Goal: Communication & Community: Connect with others

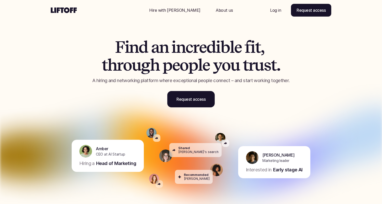
click at [276, 8] on p "Log in" at bounding box center [275, 10] width 11 height 6
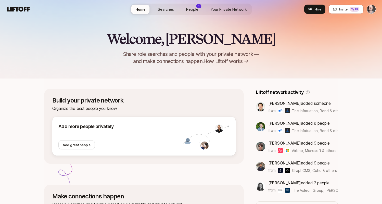
click at [192, 7] on span "People" at bounding box center [192, 9] width 12 height 4
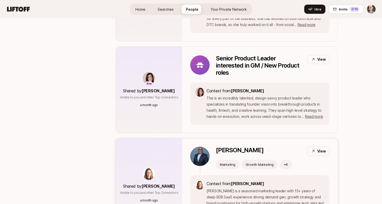
scroll to position [583, 0]
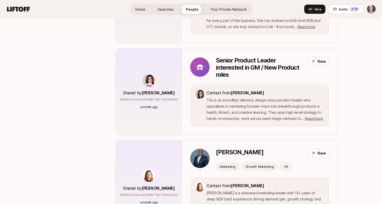
click at [314, 116] on span "Read more" at bounding box center [314, 118] width 18 height 4
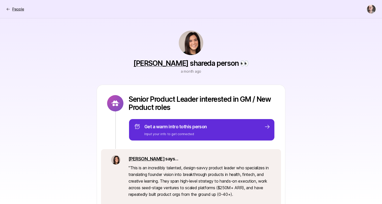
click at [18, 8] on p "People" at bounding box center [18, 9] width 12 height 6
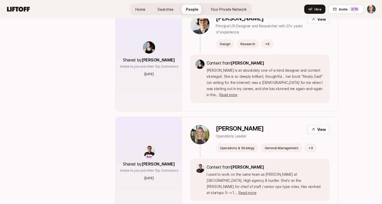
scroll to position [121, 0]
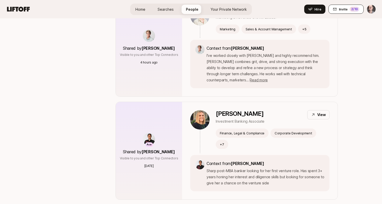
click at [344, 6] on button "Invite 2 /10" at bounding box center [345, 9] width 35 height 9
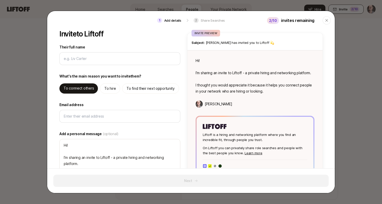
type textarea "x"
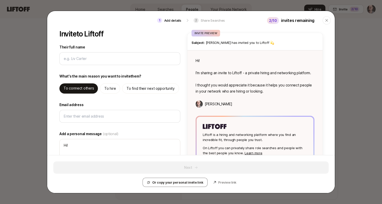
type input "elisav@gmail.com"
type textarea "x"
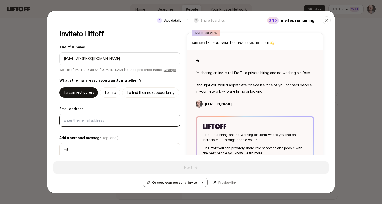
type input "elisav@gmail.com"
type textarea "Hi elisav@gmail.com! I’m sharing an invite to Liftoff - a private hiring and ne…"
type textarea "x"
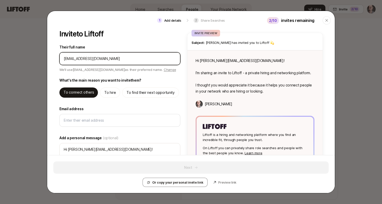
click at [75, 60] on input "Their full name" at bounding box center [120, 59] width 112 height 6
type textarea "x"
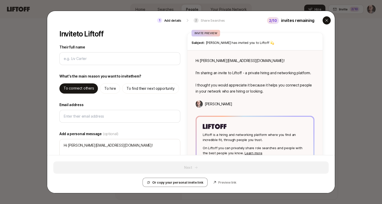
type textarea "Hi! I’m sharing an invite to Liftoff - a private hiring and networking platform…"
click at [327, 21] on icon "button" at bounding box center [326, 20] width 4 height 4
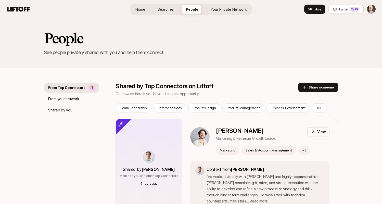
scroll to position [0, 0]
click at [235, 8] on span "Your Private Network" at bounding box center [228, 9] width 36 height 4
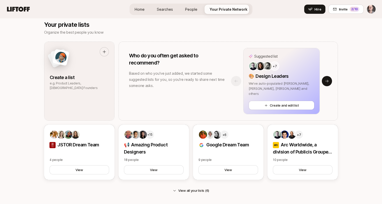
scroll to position [284, 0]
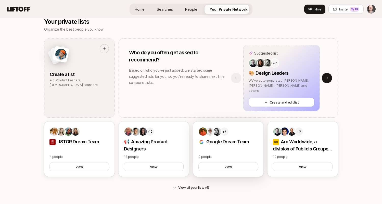
click at [211, 143] on p "Google Dream Team" at bounding box center [228, 141] width 60 height 7
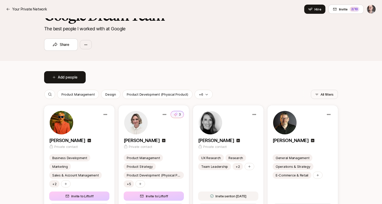
scroll to position [41, 0]
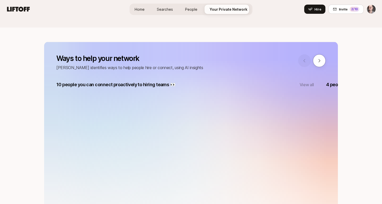
scroll to position [284, 0]
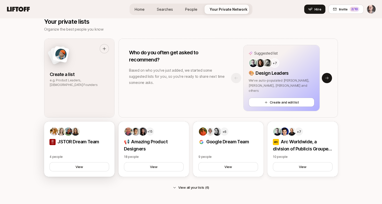
click at [105, 143] on p "JSTOR Dream Team" at bounding box center [79, 141] width 60 height 7
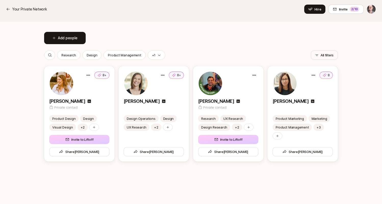
scroll to position [80, 0]
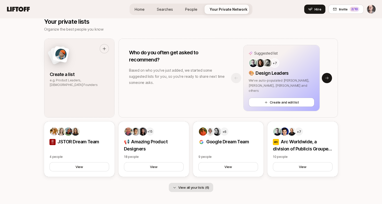
click at [196, 183] on button "View all your lists (6)" at bounding box center [191, 187] width 44 height 9
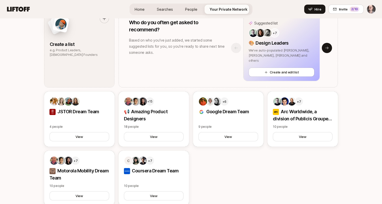
scroll to position [331, 0]
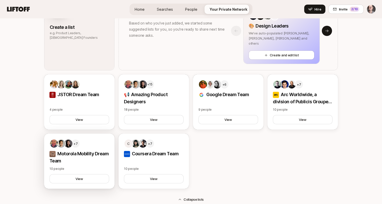
click at [76, 158] on p "Motorola Mobility Dream Team" at bounding box center [79, 157] width 60 height 14
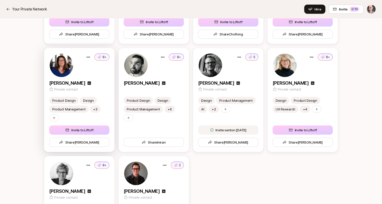
scroll to position [200, 0]
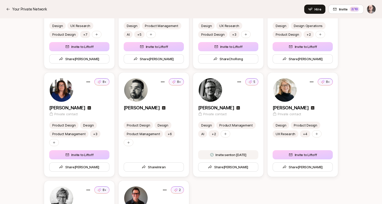
scroll to position [199, 0]
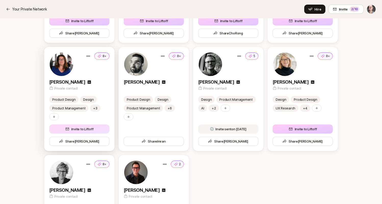
click at [89, 128] on button "Invite to Liftoff" at bounding box center [79, 128] width 60 height 9
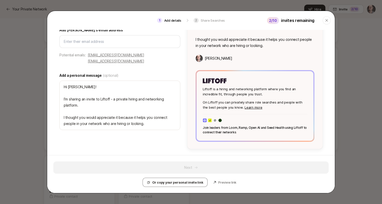
scroll to position [46, 0]
click at [144, 58] on p "elisav@gmail.com" at bounding box center [116, 61] width 56 height 6
type textarea "x"
type input "elisav@gmail.com"
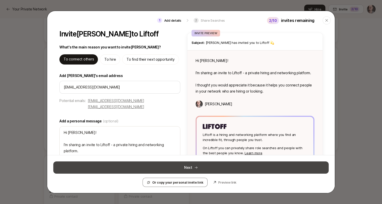
scroll to position [0, 0]
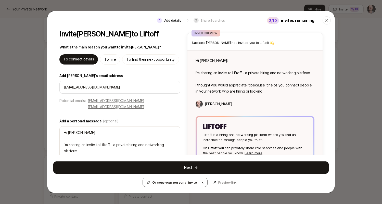
click at [226, 182] on p "Preview link" at bounding box center [227, 182] width 18 height 5
click at [112, 59] on p "To hire" at bounding box center [109, 59] width 11 height 6
type textarea "x"
type textarea "Hi Elisa! I’m sharing an invite to Liftoff - you can use it to hire, and find h…"
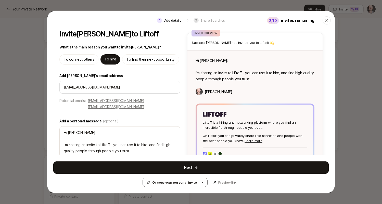
click at [140, 59] on p "To find their next opportunity" at bounding box center [150, 59] width 48 height 6
type textarea "x"
type textarea "Hi Elisa! I’m sharing an invite to Liftoff - you can use it to find high qualit…"
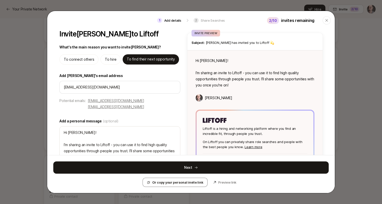
click at [79, 63] on div "To connect others" at bounding box center [78, 59] width 39 height 10
type textarea "x"
type textarea "Hi Elisa! I’m sharing an invite to Liftoff - a private hiring and networking pl…"
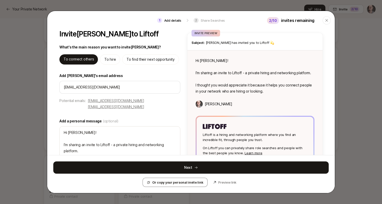
click at [148, 63] on div "To find their next opportunity" at bounding box center [150, 59] width 57 height 10
type textarea "x"
type textarea "Hi Elisa! I’m sharing an invite to Liftoff - you can use it to find high qualit…"
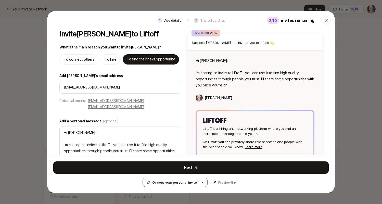
click at [105, 61] on p "To hire" at bounding box center [110, 59] width 11 height 6
type textarea "x"
type textarea "Hi Elisa! I’m sharing an invite to Liftoff - you can use it to hire, and find h…"
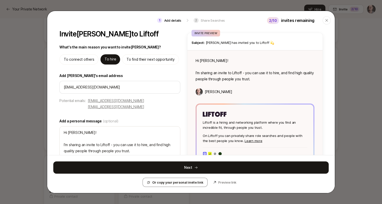
click at [83, 61] on p "To connect others" at bounding box center [79, 59] width 30 height 6
type textarea "x"
type textarea "Hi Elisa! I’m sharing an invite to Liftoff - a private hiring and networking pl…"
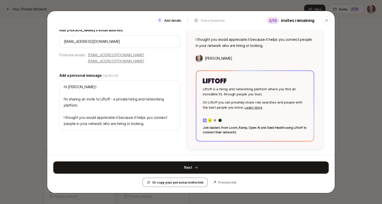
scroll to position [46, 0]
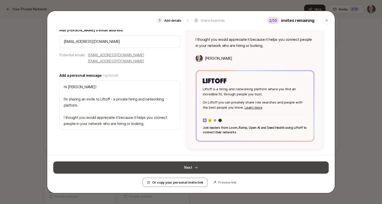
click at [200, 165] on button "Next" at bounding box center [190, 167] width 275 height 12
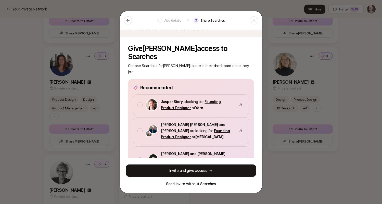
scroll to position [32, 0]
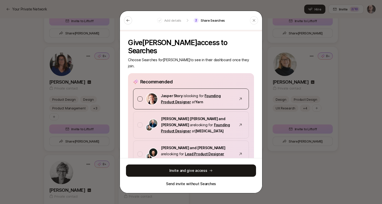
click at [138, 96] on div at bounding box center [139, 98] width 5 height 5
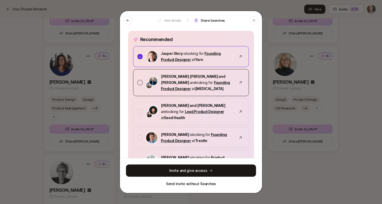
scroll to position [74, 0]
click at [139, 109] on div at bounding box center [139, 111] width 5 height 5
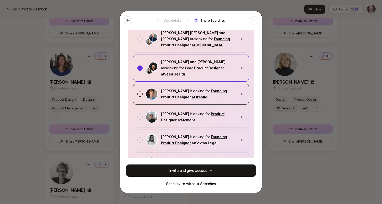
scroll to position [120, 0]
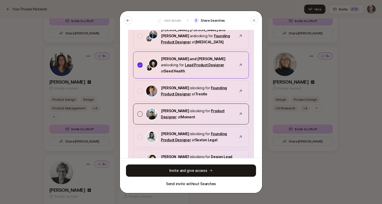
click at [141, 111] on div at bounding box center [139, 113] width 5 height 5
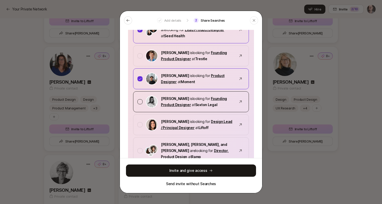
scroll to position [163, 0]
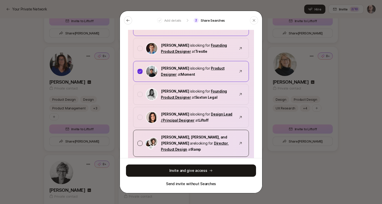
click at [139, 141] on div at bounding box center [139, 143] width 5 height 5
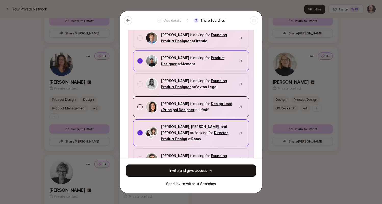
scroll to position [179, 0]
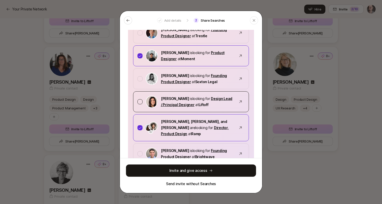
click at [140, 99] on div at bounding box center [139, 101] width 5 height 5
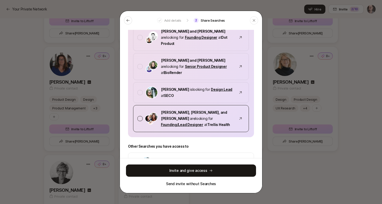
scroll to position [374, 0]
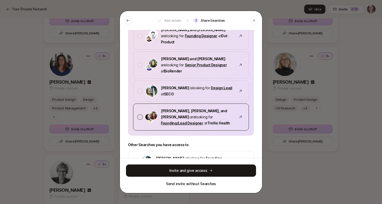
click at [139, 114] on div at bounding box center [139, 116] width 5 height 5
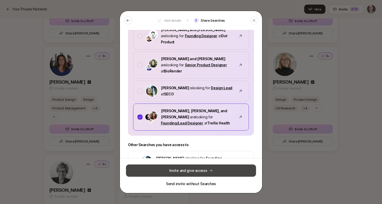
click at [196, 170] on button "Invite and give access" at bounding box center [191, 170] width 130 height 12
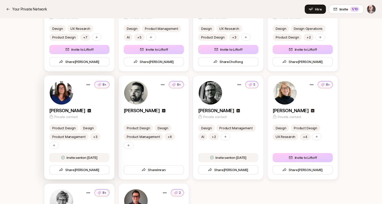
scroll to position [175, 0]
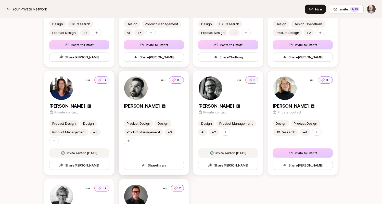
click at [138, 92] on img at bounding box center [135, 87] width 23 height 23
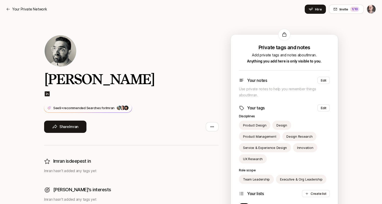
click at [368, 10] on html "Your Private Network Hire Invite 1 /10 Your Private Network Invite 1 /10 Home S…" at bounding box center [191, 102] width 382 height 204
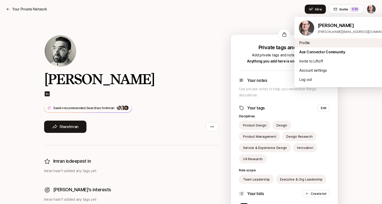
click at [304, 42] on div "Profile" at bounding box center [345, 42] width 102 height 9
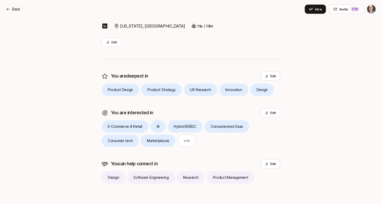
scroll to position [77, 0]
click at [269, 163] on button "Edit" at bounding box center [270, 163] width 20 height 9
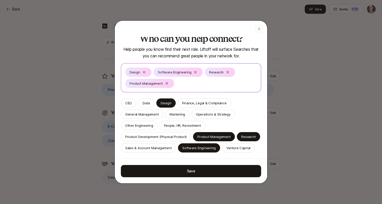
scroll to position [3, 0]
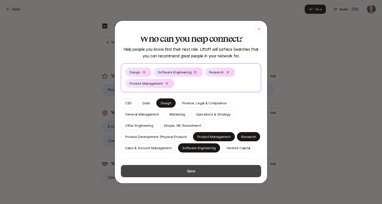
click at [199, 172] on button "Save" at bounding box center [191, 171] width 140 height 12
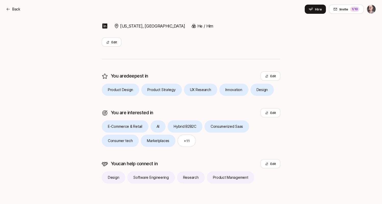
click at [173, 88] on p "Product Strategy" at bounding box center [161, 90] width 28 height 6
click at [273, 76] on button "Edit" at bounding box center [270, 75] width 20 height 9
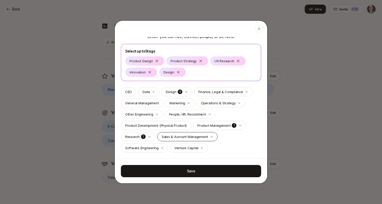
scroll to position [23, 0]
drag, startPoint x: 187, startPoint y: 62, endPoint x: 202, endPoint y: 73, distance: 19.1
click at [202, 73] on div "Product Design Product Strategy UX Research Innovation Design" at bounding box center [190, 66] width 131 height 20
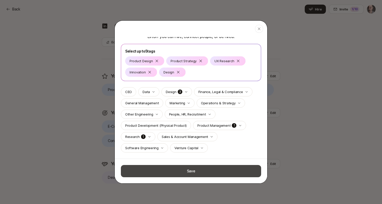
click at [208, 171] on button "Save" at bounding box center [191, 171] width 140 height 12
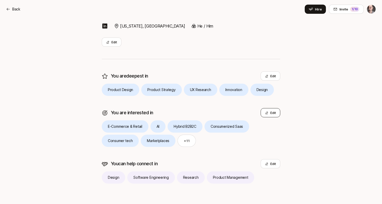
click at [270, 110] on button "Edit" at bounding box center [270, 112] width 20 height 9
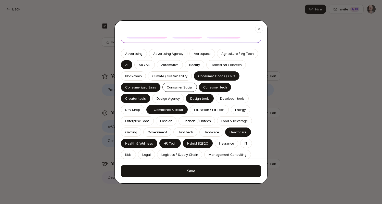
scroll to position [92, 0]
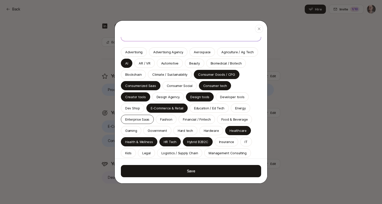
click at [149, 117] on p "Enterprise Saas" at bounding box center [137, 119] width 24 height 5
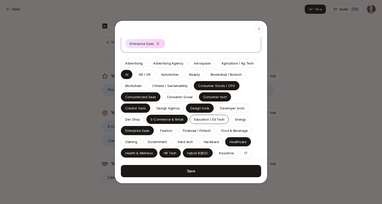
click at [194, 119] on p "Education / Ed Tech" at bounding box center [209, 119] width 30 height 5
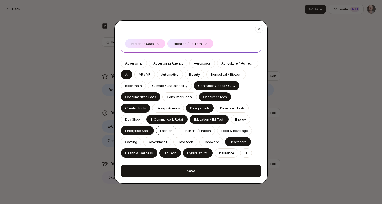
click at [160, 131] on p "Fashion" at bounding box center [166, 130] width 12 height 5
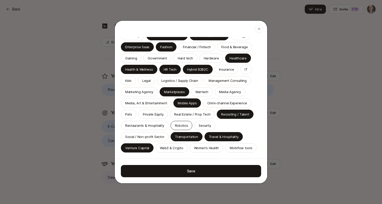
scroll to position [176, 0]
click at [235, 148] on p "Workflow tools" at bounding box center [240, 147] width 23 height 5
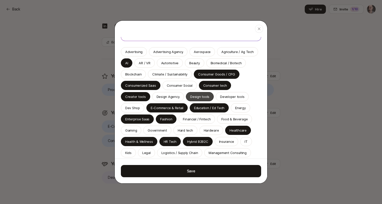
scroll to position [115, 0]
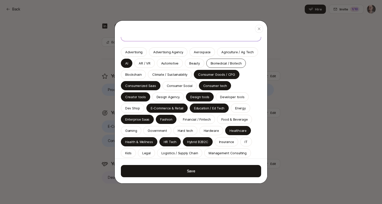
click at [228, 65] on p "Biomedical / Biotech" at bounding box center [225, 63] width 31 height 5
click at [220, 96] on p "Developer tools" at bounding box center [232, 96] width 24 height 5
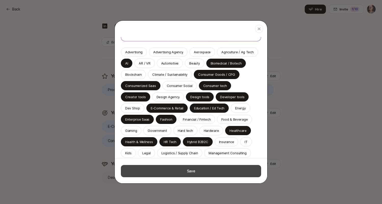
click at [179, 170] on button "Save" at bounding box center [191, 171] width 140 height 12
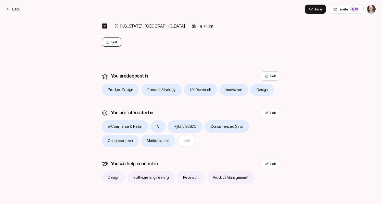
click at [112, 42] on button "Edit" at bounding box center [112, 41] width 20 height 9
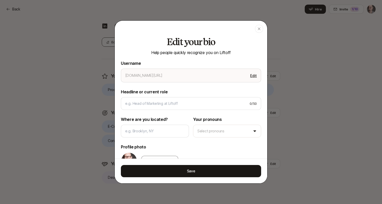
type textarea "x"
type input "matt-macqueen"
type input "Product Design Leader, UX-driven Product Strategy"
type input "New York, NY"
type textarea "Lifelong product designer, I enjoy building and leading "impact first" design a…"
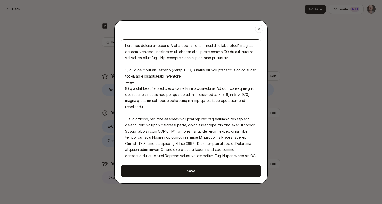
scroll to position [148, 0]
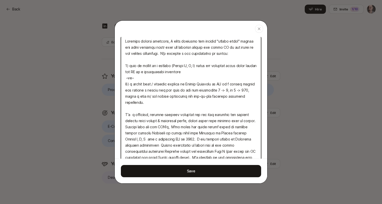
click at [187, 43] on textarea at bounding box center [191, 108] width 140 height 147
drag, startPoint x: 186, startPoint y: 66, endPoint x: 190, endPoint y: 66, distance: 3.6
click at [190, 66] on textarea at bounding box center [191, 108] width 140 height 147
drag, startPoint x: 193, startPoint y: 66, endPoint x: 196, endPoint y: 66, distance: 3.3
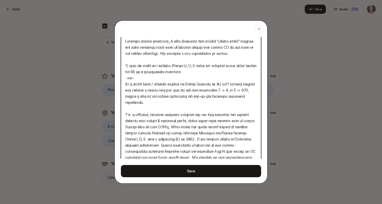
click at [196, 66] on textarea at bounding box center [191, 108] width 140 height 147
click at [189, 80] on textarea at bounding box center [191, 108] width 140 height 147
click at [130, 65] on textarea at bounding box center [191, 108] width 140 height 147
type textarea "x"
type textarea "Lifelong product designer, I enjoy building and leading "impact first" design a…"
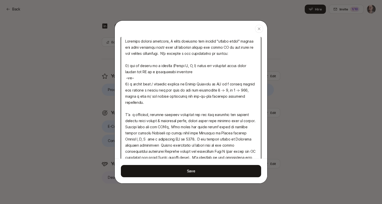
type textarea "x"
type textarea "Lifelong product designer, I enjoy building and leading "impact first" design a…"
click at [144, 66] on textarea at bounding box center [191, 108] width 140 height 147
type textarea "x"
type textarea "Lifelong product designer, I enjoy building and leading "impact first" design a…"
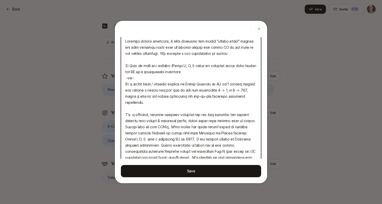
type textarea "x"
type textarea "Lifelong product designer, I enjoy building and leading "impact first" design a…"
click at [149, 83] on textarea at bounding box center [191, 108] width 140 height 147
click at [153, 66] on textarea at bounding box center [191, 108] width 140 height 147
type textarea "x"
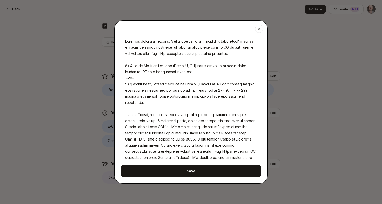
type textarea "Lifelong product designer, I enjoy building and leading "impact first" design a…"
type textarea "x"
type textarea "Lifelong product designer, I enjoy building and leading "impact first" design a…"
type textarea "x"
type textarea "Lifelong product designer, I enjoy building and leading "impact first" design a…"
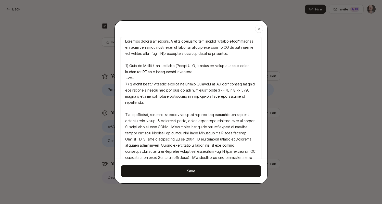
type textarea "x"
type textarea "Lifelong product designer, I enjoy building and leading "impact first" design a…"
type textarea "x"
type textarea "Lifelong product designer, I enjoy building and leading "impact first" design a…"
click at [169, 96] on textarea at bounding box center [191, 108] width 140 height 147
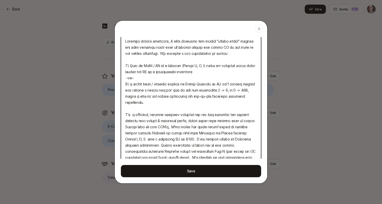
drag, startPoint x: 155, startPoint y: 66, endPoint x: 161, endPoint y: 67, distance: 6.4
click at [161, 67] on textarea at bounding box center [191, 108] width 140 height 147
type textarea "x"
type textarea "Lifelong product designer, I enjoy building and leading "impact first" design a…"
type textarea "x"
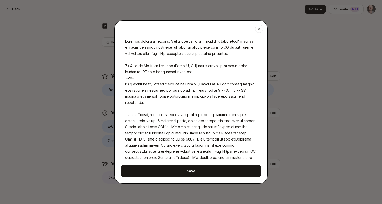
type textarea "Lifelong product designer, I enjoy building and leading "impact first" design a…"
type textarea "x"
type textarea "Lifelong product designer, I enjoy building and leading "impact first" design a…"
type textarea "x"
type textarea "Lifelong product designer, I enjoy building and leading "impact first" design a…"
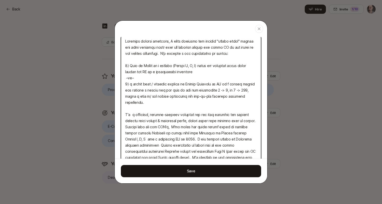
click at [160, 88] on textarea at bounding box center [191, 108] width 140 height 147
click at [176, 83] on textarea at bounding box center [191, 108] width 140 height 147
type textarea "x"
type textarea "Lifelong product designer, I enjoy building and leading "impact first" design a…"
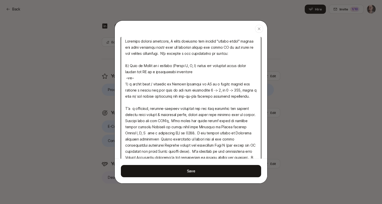
drag, startPoint x: 173, startPoint y: 84, endPoint x: 209, endPoint y: 86, distance: 35.7
click at [209, 86] on textarea at bounding box center [191, 105] width 140 height 141
type textarea "x"
type textarea "Lifelong product designer, I enjoy building and leading "impact first" design a…"
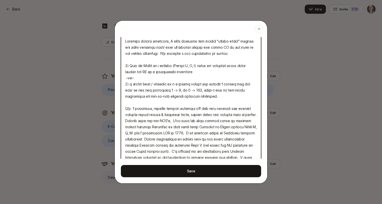
click at [129, 84] on textarea at bounding box center [191, 105] width 140 height 141
paste textarea "Senior Director or VP i"
type textarea "x"
type textarea "Lifelong product designer, I enjoy building and leading "impact first" design a…"
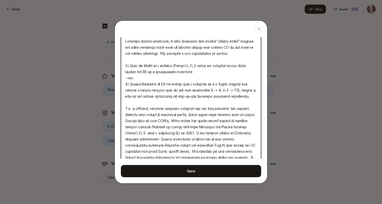
type textarea "x"
type textarea "Lifelong product designer, I enjoy building and leading "impact first" design a…"
type textarea "x"
type textarea "Lifelong product designer, I enjoy building and leading "impact first" design a…"
type textarea "x"
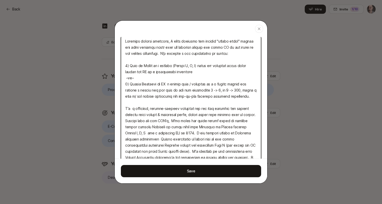
type textarea "Lifelong product designer, I enjoy building and leading "impact first" design a…"
type textarea "x"
type textarea "Lifelong product designer, I enjoy building and leading "impact first" design a…"
type textarea "x"
type textarea "Lifelong product designer, I enjoy building and leading "impact first" design a…"
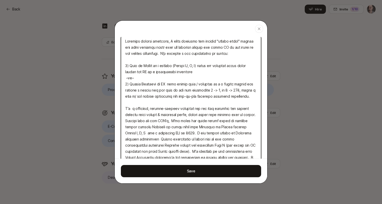
type textarea "x"
type textarea "Lifelong product designer, I enjoy building and leading "impact first" design a…"
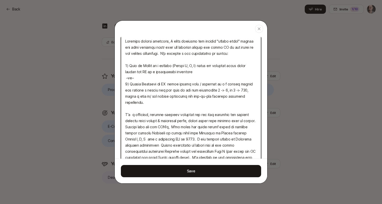
type textarea "x"
type textarea "Lifelong product designer, I enjoy building and leading "impact first" design a…"
type textarea "x"
type textarea "Lifelong product designer, I enjoy building and leading "impact first" design a…"
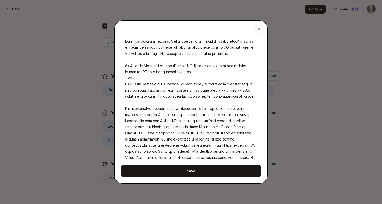
type textarea "x"
type textarea "Lifelong product designer, I enjoy building and leading "impact first" design a…"
type textarea "x"
type textarea "Lifelong product designer, I enjoy building and leading "impact first" design a…"
type textarea "x"
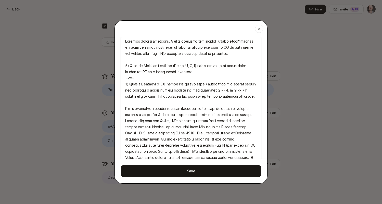
type textarea "Lifelong product designer, I enjoy building and leading "impact first" design a…"
drag, startPoint x: 217, startPoint y: 85, endPoint x: 227, endPoint y: 85, distance: 9.5
click at [227, 85] on textarea at bounding box center [191, 105] width 140 height 141
type textarea "x"
type textarea "Lifelong product designer, I enjoy building and leading "impact first" design a…"
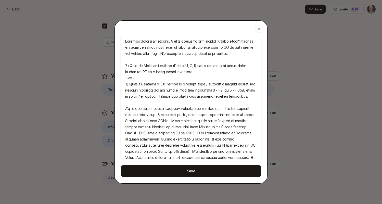
type textarea "x"
type textarea "Lifelong product designer, I enjoy building and leading "impact first" design a…"
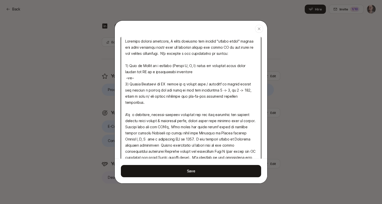
click at [220, 84] on textarea at bounding box center [191, 105] width 140 height 141
type textarea "x"
type textarea "Lifelong product designer, I enjoy building and leading "impact first" design a…"
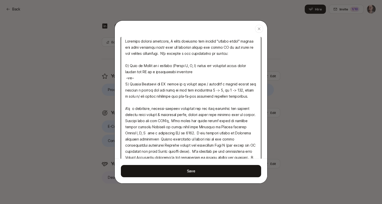
type textarea "x"
type textarea "Lifelong product designer, I enjoy building and leading "impact first" design a…"
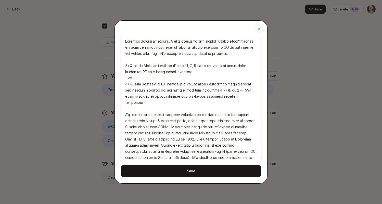
type textarea "x"
type textarea "Lifelong product designer, I enjoy building and leading "impact first" design a…"
type textarea "x"
type textarea "Lifelong product designer, I enjoy building and leading "impact first" design a…"
type textarea "x"
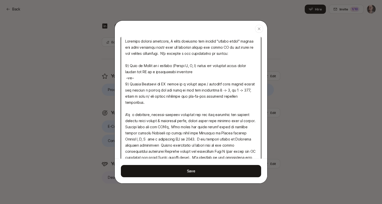
type textarea "Lifelong product designer, I enjoy building and leading "impact first" design a…"
type textarea "x"
type textarea "Lifelong product designer, I enjoy building and leading "impact first" design a…"
click at [231, 84] on textarea at bounding box center [191, 105] width 140 height 141
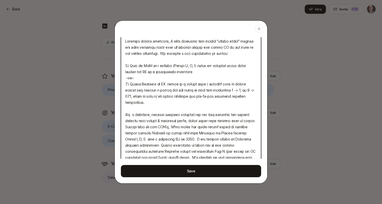
type textarea "x"
type textarea "Lifelong product designer, I enjoy building and leading "impact first" design a…"
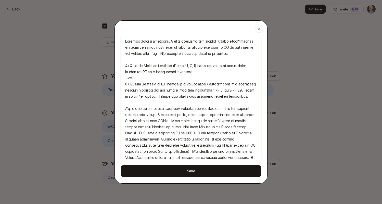
type textarea "x"
type textarea "Lifelong product designer, I enjoy building and leading "impact first" design a…"
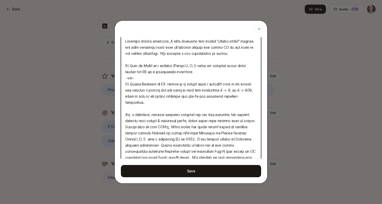
type textarea "x"
type textarea "Lifelong product designer, I enjoy building and leading "impact first" design a…"
type textarea "x"
type textarea "Lifelong product designer, I enjoy building and leading "impact first" design a…"
type textarea "x"
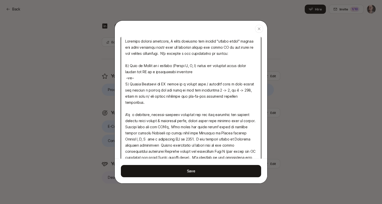
type textarea "Lifelong product designer, I enjoy building and leading "impact first" design a…"
type textarea "x"
type textarea "Lifelong product designer, I enjoy building and leading "impact first" design a…"
click at [183, 90] on textarea at bounding box center [191, 105] width 140 height 141
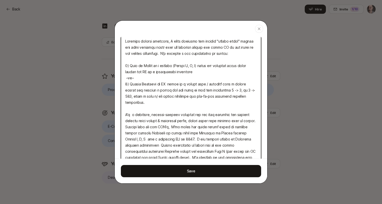
type textarea "x"
type textarea "Lifelong product designer, I enjoy building and leading "impact first" design a…"
drag, startPoint x: 166, startPoint y: 90, endPoint x: 187, endPoint y: 90, distance: 21.4
click at [187, 90] on textarea at bounding box center [191, 105] width 140 height 141
type textarea "x"
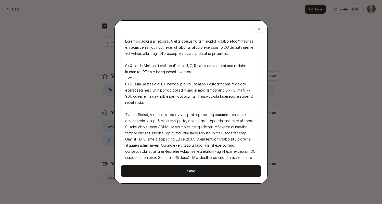
type textarea "Lifelong product designer, I enjoy building and leading "impact first" design a…"
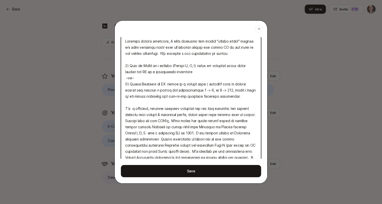
type textarea "x"
type textarea "Lifelong product designer, I enjoy building and leading "impact first" design a…"
type textarea "x"
type textarea "Lifelong product designer, I enjoy building and leading "impact first" design a…"
type textarea "x"
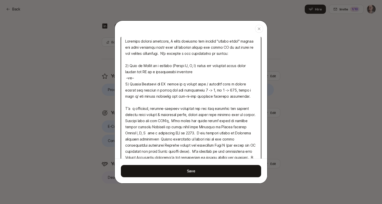
type textarea "Lifelong product designer, I enjoy building and leading "impact first" design a…"
type textarea "x"
type textarea "Lifelong product designer, I enjoy building and leading "impact first" design a…"
type textarea "x"
type textarea "Lifelong product designer, I enjoy building and leading "impact first" design a…"
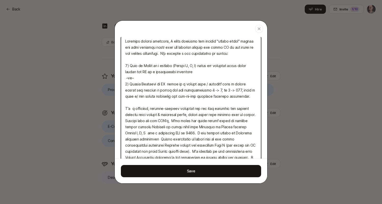
type textarea "x"
type textarea "Lifelong product designer, I enjoy building and leading "impact first" design a…"
type textarea "x"
type textarea "Lifelong product designer, I enjoy building and leading "impact first" design a…"
type textarea "x"
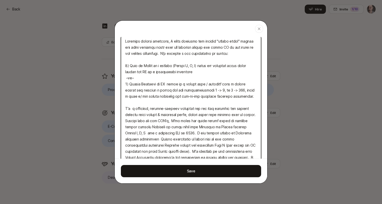
type textarea "Lifelong product designer, I enjoy building and leading "impact first" design a…"
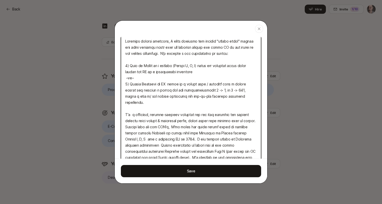
type textarea "x"
type textarea "Lifelong product designer, I enjoy building and leading "impact first" design a…"
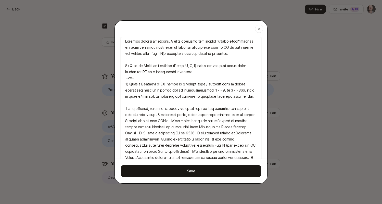
type textarea "x"
type textarea "Lifelong product designer, I enjoy building and leading "impact first" design a…"
type textarea "x"
type textarea "Lifelong product designer, I enjoy building and leading "impact first" design a…"
type textarea "x"
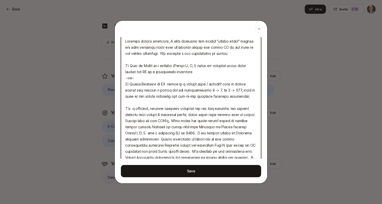
type textarea "Lifelong product designer, I enjoy building and leading "impact first" design a…"
type textarea "x"
type textarea "Lifelong product designer, I enjoy building and leading "impact first" design a…"
type textarea "x"
type textarea "Lifelong product designer, I enjoy building and leading "impact first" design a…"
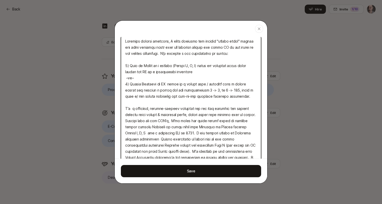
type textarea "x"
type textarea "Lifelong product designer, I enjoy building and leading "impact first" design a…"
type textarea "x"
type textarea "Lifelong product designer, I enjoy building and leading "impact first" design a…"
type textarea "x"
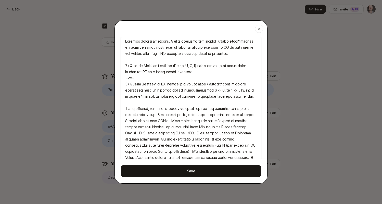
type textarea "Lifelong product designer, I enjoy building and leading "impact first" design a…"
type textarea "x"
type textarea "Lifelong product designer, I enjoy building and leading "impact first" design a…"
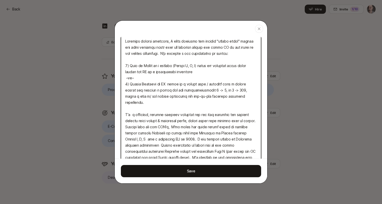
type textarea "x"
type textarea "Lifelong product designer, I enjoy building and leading "impact first" design a…"
type textarea "x"
type textarea "Lifelong product designer, I enjoy building and leading "impact first" design a…"
type textarea "x"
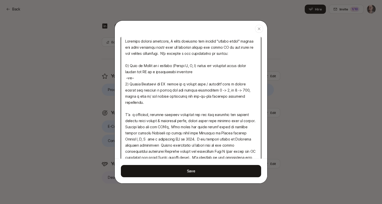
type textarea "Lifelong product designer, I enjoy building and leading "impact first" design a…"
type textarea "x"
type textarea "Lifelong product designer, I enjoy building and leading "impact first" design a…"
type textarea "x"
type textarea "Lifelong product designer, I enjoy building and leading "impact first" design a…"
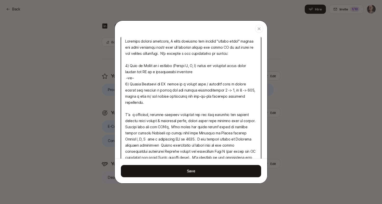
type textarea "x"
type textarea "Lifelong product designer, I enjoy building and leading "impact first" design a…"
type textarea "x"
type textarea "Lifelong product designer, I enjoy building and leading "impact first" design a…"
click at [225, 97] on textarea at bounding box center [191, 105] width 140 height 141
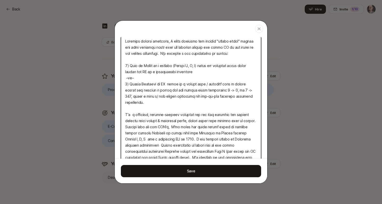
click at [250, 96] on textarea at bounding box center [191, 105] width 140 height 141
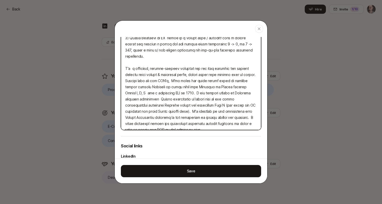
scroll to position [194, 0]
click at [181, 63] on textarea at bounding box center [191, 59] width 140 height 141
click at [132, 63] on textarea at bounding box center [191, 59] width 140 height 141
type textarea "x"
type textarea "Lifelong product designer, I enjoy building and leading "impact first" design a…"
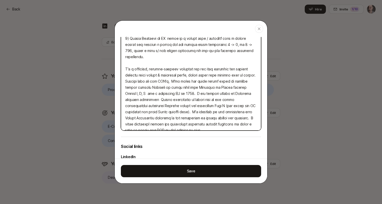
type textarea "x"
type textarea "Lifelong product designer, I enjoy building and leading "impact first" design a…"
type textarea "x"
type textarea "Lifelong product designer, I enjoy building and leading "impact first" design a…"
type textarea "x"
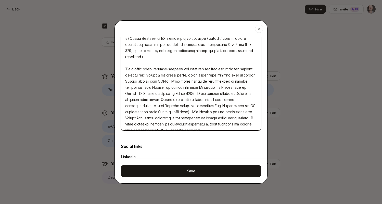
type textarea "Lifelong product designer, I enjoy building and leading "impact first" design a…"
type textarea "x"
type textarea "Lifelong product designer, I enjoy building and leading "impact first" design a…"
type textarea "x"
type textarea "Lifelong product designer, I enjoy building and leading "impact first" design a…"
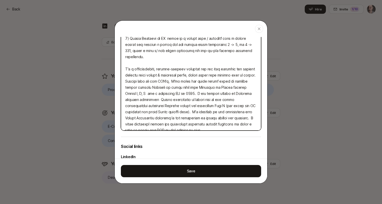
type textarea "x"
type textarea "Lifelong product designer, I enjoy building and leading "impact first" design a…"
type textarea "x"
type textarea "Lifelong product designer, I enjoy building and leading "impact first" design a…"
type textarea "x"
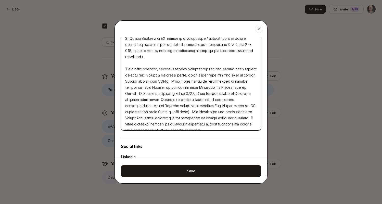
type textarea "Lifelong product designer, I enjoy building and leading "impact first" design a…"
type textarea "x"
type textarea "Lifelong product designer, I enjoy building and leading "impact first" design a…"
type textarea "x"
type textarea "Lifelong product designer, I enjoy building and leading "impact first" design a…"
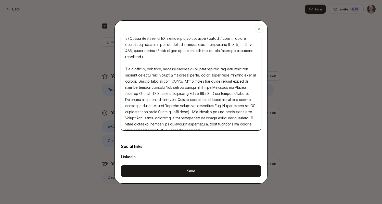
click at [195, 70] on textarea at bounding box center [191, 59] width 140 height 141
type textarea "x"
type textarea "Lifelong product designer, I enjoy building and leading "impact first" design a…"
drag, startPoint x: 137, startPoint y: 75, endPoint x: 145, endPoint y: 79, distance: 9.2
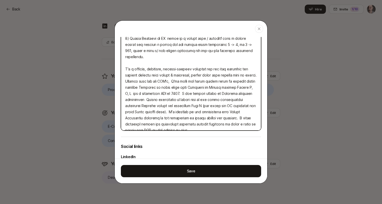
click at [145, 79] on textarea at bounding box center [191, 59] width 140 height 141
click at [176, 80] on textarea at bounding box center [191, 59] width 140 height 141
type textarea "x"
type textarea "Lifelong product designer, I enjoy building and leading "impact first" design a…"
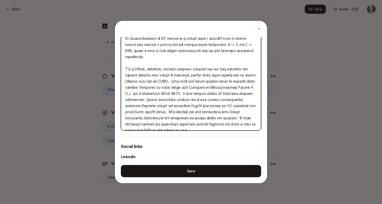
type textarea "x"
type textarea "Lifelong product designer, I enjoy building and leading "impact first" design a…"
click at [199, 87] on textarea at bounding box center [191, 59] width 140 height 141
click at [128, 88] on textarea at bounding box center [191, 59] width 140 height 141
drag, startPoint x: 178, startPoint y: 87, endPoint x: 180, endPoint y: 93, distance: 6.2
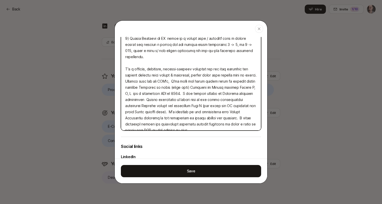
click at [180, 93] on textarea at bounding box center [191, 59] width 140 height 141
drag, startPoint x: 144, startPoint y: 93, endPoint x: 103, endPoint y: 94, distance: 40.3
click at [103, 94] on body "Back Hire Invite 1 /10 Back Invite 1 /10 Home Searches People Your Private Netw…" at bounding box center [191, 25] width 382 height 204
click at [140, 98] on textarea at bounding box center [191, 59] width 140 height 141
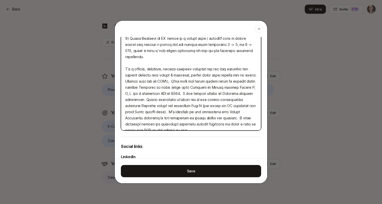
click at [186, 87] on textarea at bounding box center [191, 59] width 140 height 141
type textarea "x"
type textarea "Lifelong product designer, I enjoy building and leading "impact first" design a…"
type textarea "x"
type textarea "Lifelong product designer, I enjoy building and leading "impact first" design a…"
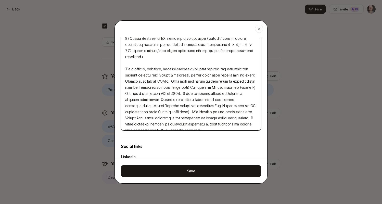
type textarea "x"
type textarea "Lifelong product designer, I enjoy building and leading "impact first" design a…"
type textarea "x"
drag, startPoint x: 144, startPoint y: 92, endPoint x: 121, endPoint y: 92, distance: 23.2
click at [122, 92] on textarea at bounding box center [191, 59] width 140 height 141
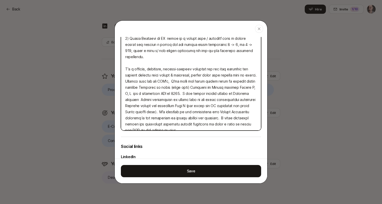
click at [224, 88] on textarea at bounding box center [191, 59] width 140 height 141
drag, startPoint x: 164, startPoint y: 93, endPoint x: 208, endPoint y: 92, distance: 44.3
click at [208, 92] on textarea at bounding box center [191, 59] width 140 height 141
click at [149, 94] on textarea at bounding box center [191, 59] width 140 height 141
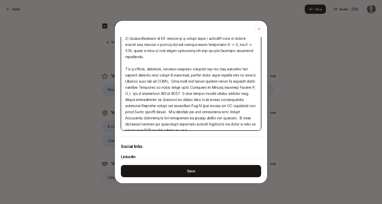
drag, startPoint x: 188, startPoint y: 94, endPoint x: 228, endPoint y: 93, distance: 39.5
click at [228, 93] on textarea at bounding box center [191, 59] width 140 height 141
click at [244, 93] on textarea at bounding box center [191, 59] width 140 height 141
click at [161, 93] on textarea at bounding box center [191, 59] width 140 height 141
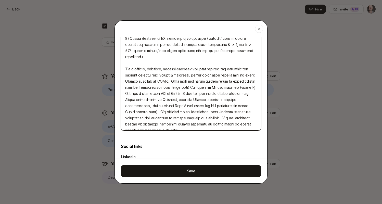
click at [235, 92] on textarea at bounding box center [191, 59] width 140 height 141
click at [227, 94] on textarea at bounding box center [191, 59] width 140 height 141
click at [132, 100] on textarea at bounding box center [191, 59] width 140 height 141
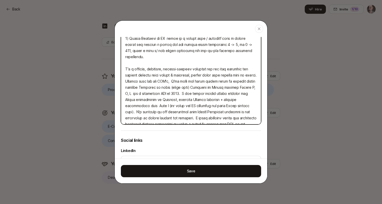
drag, startPoint x: 154, startPoint y: 99, endPoint x: 140, endPoint y: 101, distance: 14.3
click at [140, 101] on textarea at bounding box center [191, 56] width 140 height 135
drag, startPoint x: 139, startPoint y: 99, endPoint x: 166, endPoint y: 99, distance: 26.5
click at [166, 99] on textarea at bounding box center [191, 56] width 140 height 135
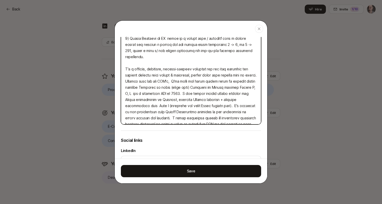
click at [212, 99] on textarea at bounding box center [191, 56] width 140 height 135
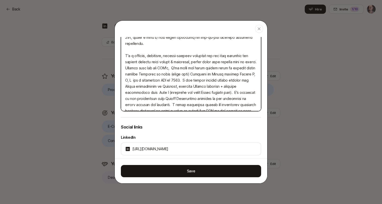
scroll to position [208, 0]
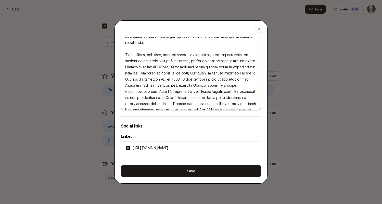
click at [178, 97] on textarea at bounding box center [191, 42] width 140 height 135
click at [219, 106] on textarea at bounding box center [191, 42] width 140 height 135
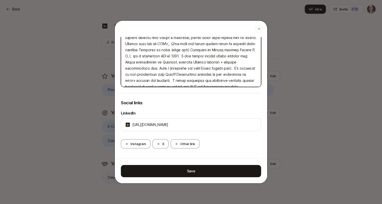
scroll to position [231, 0]
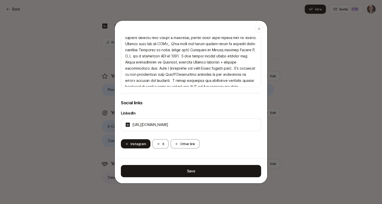
click at [134, 145] on button "Instagram" at bounding box center [136, 143] width 30 height 9
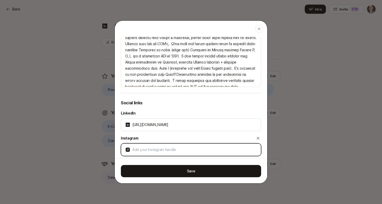
click at [142, 150] on input at bounding box center [194, 149] width 124 height 6
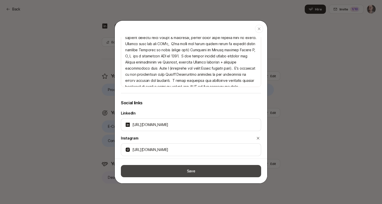
click at [169, 171] on button "Save" at bounding box center [191, 171] width 140 height 12
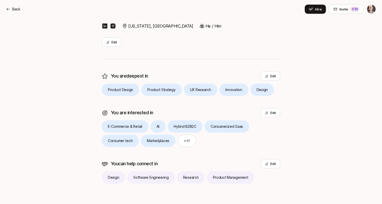
click at [113, 24] on img at bounding box center [113, 26] width 6 height 6
click at [108, 43] on icon at bounding box center [107, 42] width 3 height 3
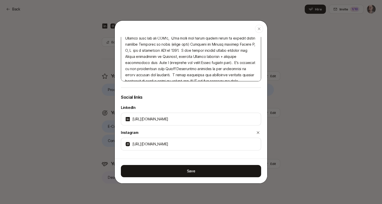
scroll to position [238, 0]
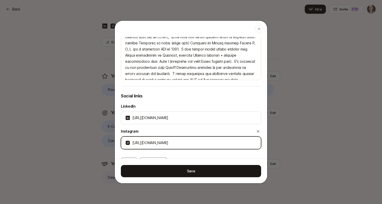
click at [195, 142] on input "https://instagram.com/@bluem0nday" at bounding box center [194, 143] width 124 height 6
click at [172, 142] on input "https://instagram.com/@bluem0nday" at bounding box center [194, 143] width 124 height 6
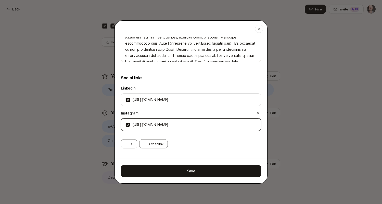
scroll to position [256, 0]
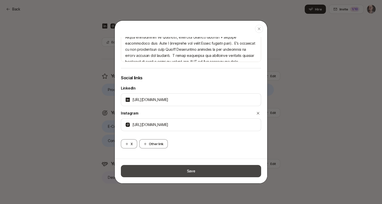
click at [175, 169] on button "Save" at bounding box center [191, 171] width 140 height 12
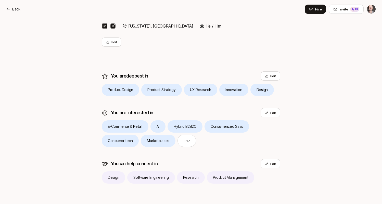
click at [112, 26] on img at bounding box center [113, 26] width 6 height 6
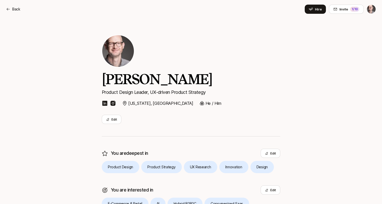
scroll to position [0, 0]
click at [352, 8] on div "1 /10" at bounding box center [354, 9] width 9 height 5
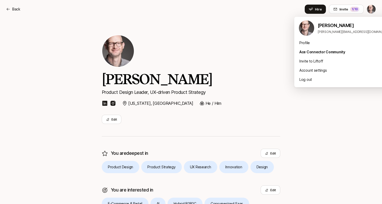
click at [371, 9] on html "Back Hire Invite 1 /10 Back Invite 1 /10 Home Searches People Your Private Netw…" at bounding box center [191, 102] width 382 height 204
click at [320, 52] on div "Ace Connector Community" at bounding box center [345, 51] width 102 height 9
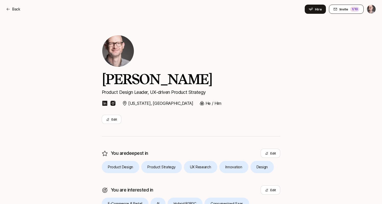
click at [350, 10] on div "1 /10" at bounding box center [354, 9] width 9 height 5
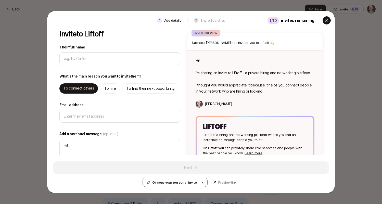
click at [330, 21] on div "button" at bounding box center [326, 20] width 8 height 8
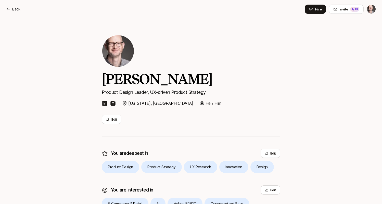
click at [372, 10] on html "Back Hire Invite 1 /10 Back Invite 1 /10 Home Searches People Your Private Netw…" at bounding box center [191, 102] width 382 height 204
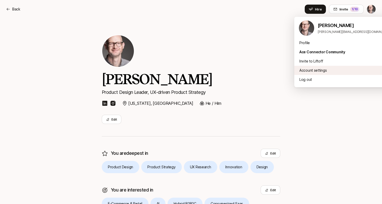
click at [324, 68] on div "Account settings" at bounding box center [345, 70] width 102 height 9
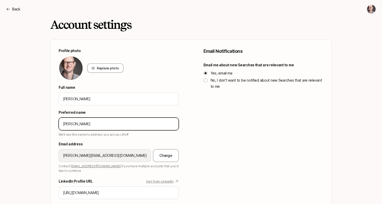
click at [90, 124] on input "Matt" at bounding box center [118, 124] width 111 height 6
click at [15, 9] on p "Back" at bounding box center [16, 9] width 8 height 6
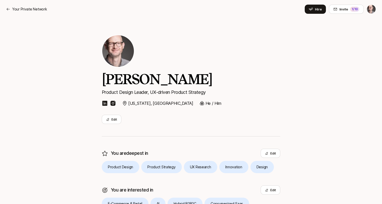
click at [205, 103] on p "He / Him" at bounding box center [213, 103] width 16 height 7
click at [372, 10] on html "Your Private Network Hire Invite 1 /10 Your Private Network Invite 1 /10 Home S…" at bounding box center [191, 102] width 382 height 204
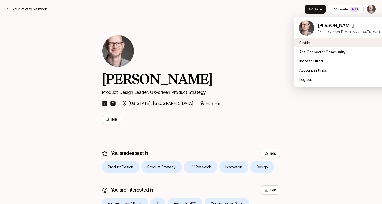
click at [318, 42] on div "Profile" at bounding box center [345, 42] width 102 height 9
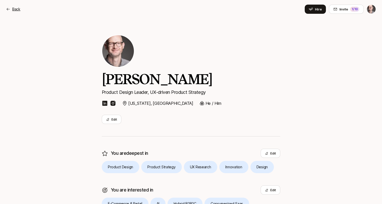
click at [19, 9] on p "Back" at bounding box center [16, 9] width 8 height 6
click at [353, 9] on div "1 /10" at bounding box center [354, 9] width 9 height 5
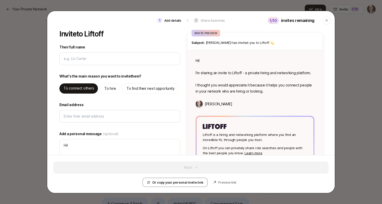
click at [302, 21] on p "invites remaining" at bounding box center [297, 20] width 33 height 7
click at [327, 22] on icon "button" at bounding box center [326, 20] width 4 height 4
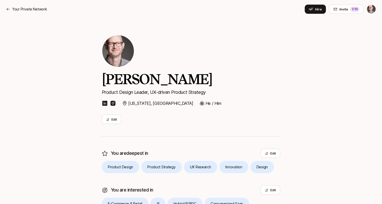
click at [374, 10] on html "Your Private Network Hire Invite 1 /10 Your Private Network Invite 1 /10 Home S…" at bounding box center [191, 102] width 382 height 204
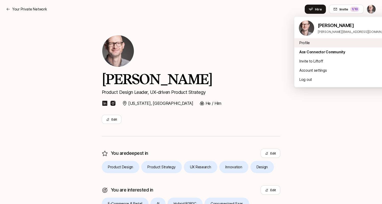
click at [321, 44] on div "Profile" at bounding box center [345, 42] width 102 height 9
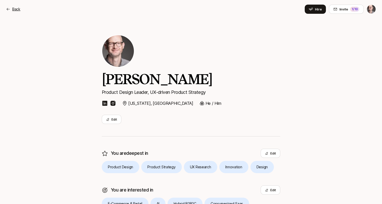
click at [15, 8] on p "Back" at bounding box center [16, 9] width 8 height 6
click at [15, 8] on p "Your Private Network" at bounding box center [29, 9] width 35 height 6
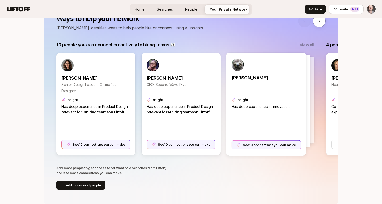
scroll to position [79, 0]
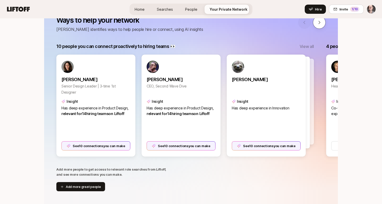
click at [318, 23] on icon at bounding box center [319, 22] width 5 height 5
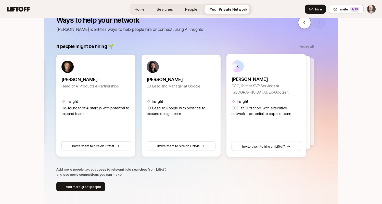
click at [252, 103] on div "Insight" at bounding box center [266, 101] width 70 height 6
click at [237, 67] on p "X" at bounding box center [237, 66] width 2 height 4
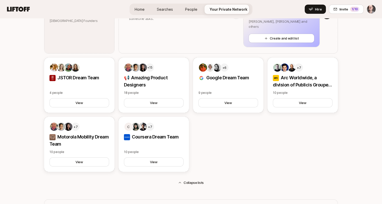
scroll to position [338, 0]
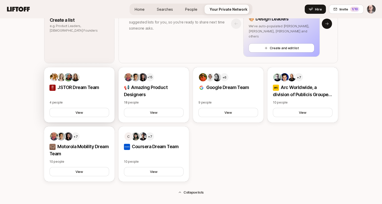
click at [89, 85] on p "JSTOR Dream Team" at bounding box center [79, 87] width 60 height 7
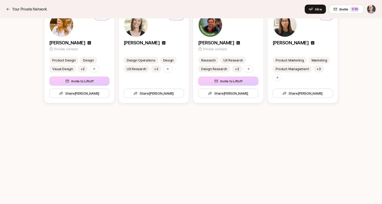
scroll to position [80, 0]
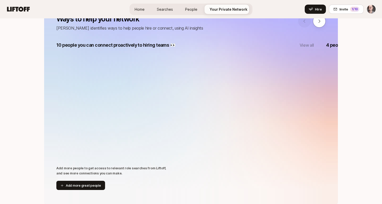
scroll to position [338, 0]
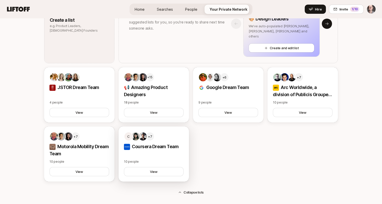
click at [162, 144] on p "Coursera Dream Team" at bounding box center [154, 146] width 60 height 7
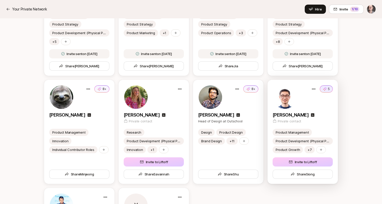
scroll to position [188, 0]
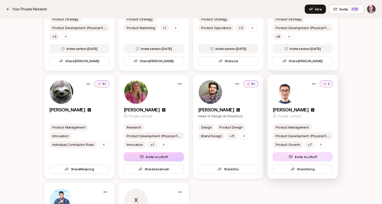
click at [309, 159] on button "Invite to Liftoff" at bounding box center [302, 156] width 60 height 9
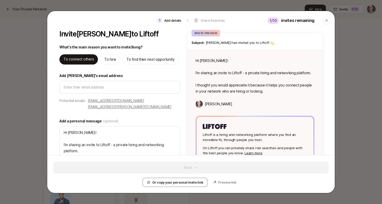
click at [170, 118] on label "Add a personal message (optional)" at bounding box center [119, 121] width 121 height 6
click at [170, 126] on textarea "Hi Siong! I’m sharing an invite to Liftoff - a private hiring and networking pl…" at bounding box center [119, 150] width 121 height 49
click at [123, 100] on p "siongchinchan@gmail.com" at bounding box center [116, 101] width 56 height 6
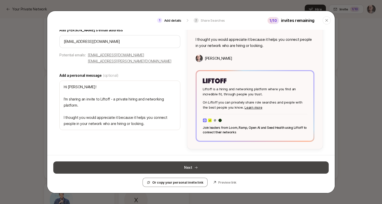
scroll to position [46, 0]
click at [197, 167] on icon at bounding box center [196, 168] width 4 height 4
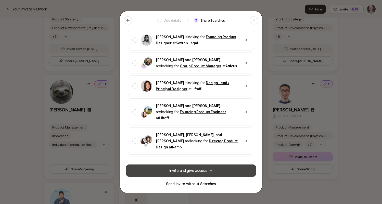
scroll to position [454, 0]
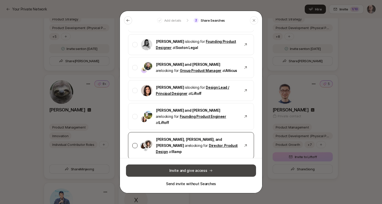
click at [208, 143] on link "Director, Product Design" at bounding box center [197, 148] width 82 height 10
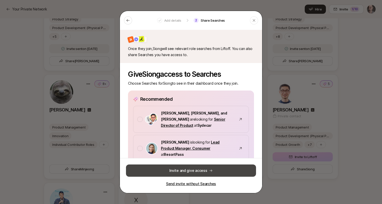
scroll to position [0, 0]
click at [203, 183] on p "Send invite without Searches" at bounding box center [191, 184] width 50 height 6
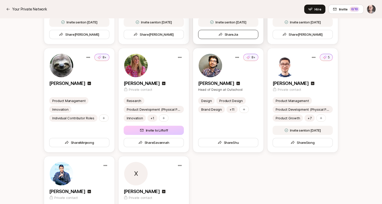
scroll to position [215, 0]
click at [165, 83] on icon at bounding box center [163, 83] width 3 height 3
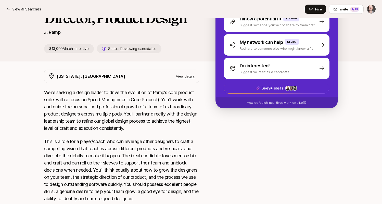
scroll to position [82, 0]
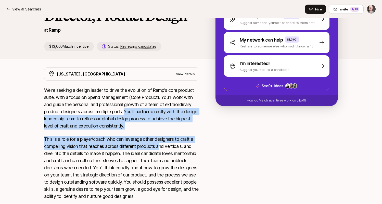
drag, startPoint x: 127, startPoint y: 109, endPoint x: 161, endPoint y: 145, distance: 49.4
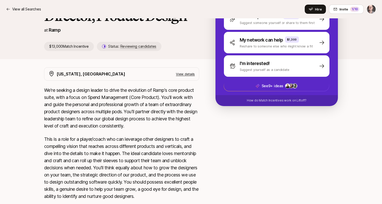
click at [164, 169] on p "This is a role for a player/coach who can leverage other designers to craft a c…" at bounding box center [121, 168] width 155 height 64
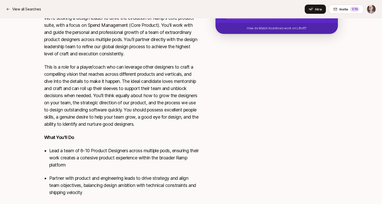
scroll to position [155, 0]
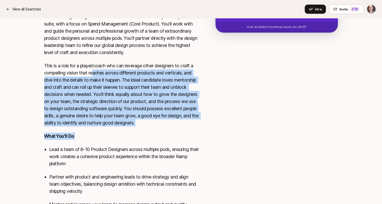
drag, startPoint x: 93, startPoint y: 72, endPoint x: 180, endPoint y: 143, distance: 112.4
click at [180, 143] on div "We're seeking a design leader to drive the evolution of Ramp's core product sui…" at bounding box center [121, 192] width 155 height 358
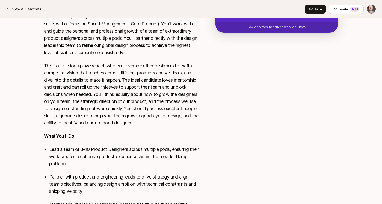
click at [180, 143] on div "We're seeking a design leader to drive the evolution of Ramp's core product sui…" at bounding box center [121, 192] width 155 height 358
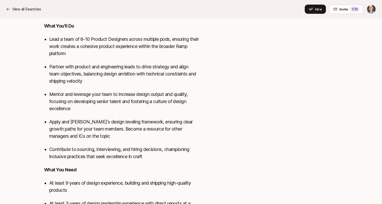
scroll to position [268, 0]
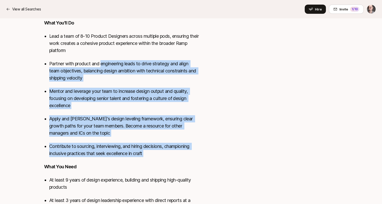
drag, startPoint x: 102, startPoint y: 61, endPoint x: 140, endPoint y: 160, distance: 106.1
click at [140, 160] on div "We're seeking a design leader to drive the evolution of Ramp's core product sui…" at bounding box center [121, 79] width 155 height 358
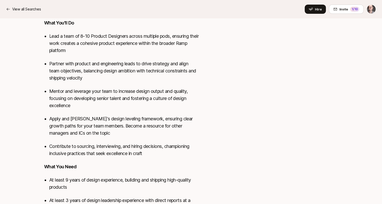
click at [140, 160] on div "We're seeking a design leader to drive the evolution of Ramp's core product sui…" at bounding box center [121, 79] width 155 height 358
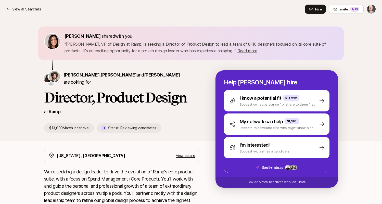
scroll to position [0, 0]
click at [55, 113] on link "Ramp" at bounding box center [55, 111] width 12 height 5
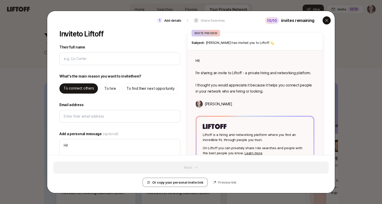
type textarea "x"
click at [324, 20] on icon "button" at bounding box center [326, 20] width 4 height 4
